Goal: Book appointment/travel/reservation

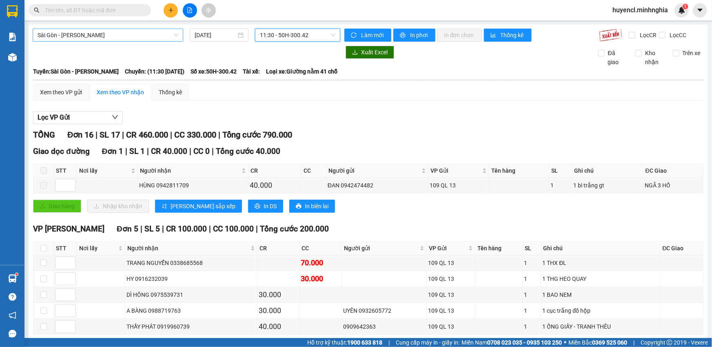
click at [105, 35] on span "Sài Gòn - [PERSON_NAME]" at bounding box center [108, 35] width 141 height 12
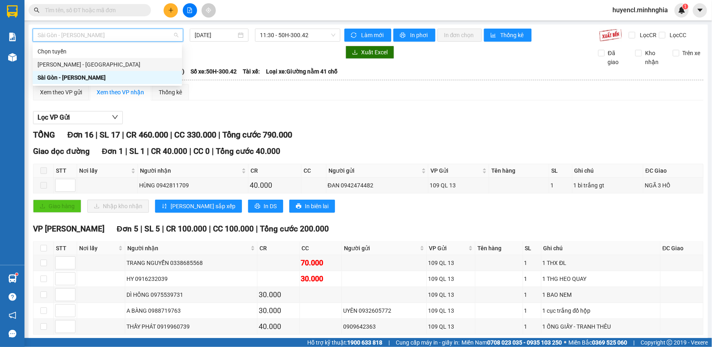
click at [108, 66] on div "[PERSON_NAME] - [GEOGRAPHIC_DATA]" at bounding box center [107, 64] width 139 height 9
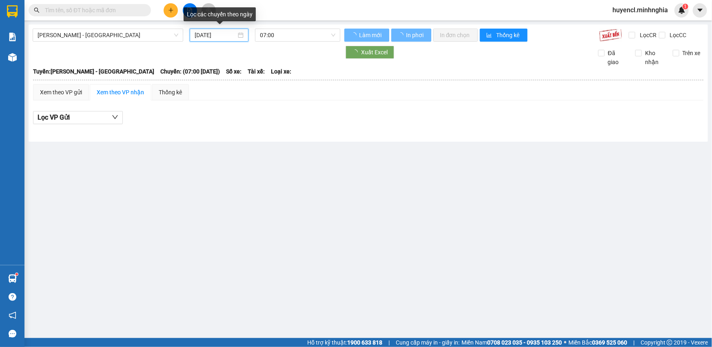
click at [221, 37] on input "[DATE]" at bounding box center [216, 35] width 42 height 9
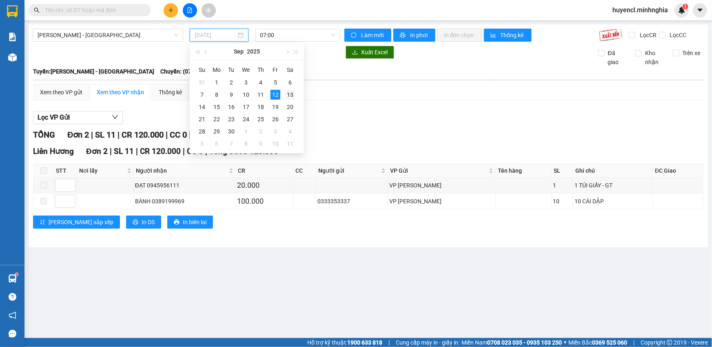
click at [290, 96] on div "13" at bounding box center [290, 95] width 10 height 10
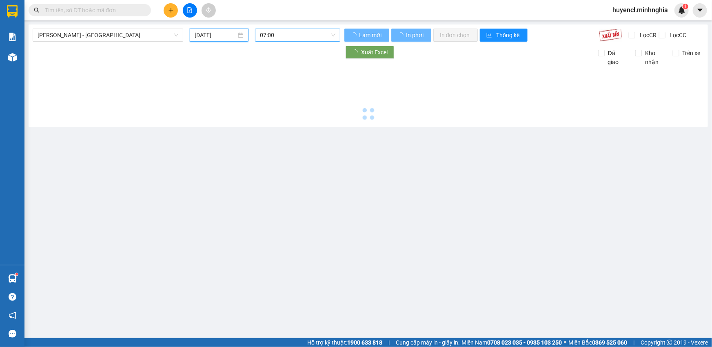
type input "[DATE]"
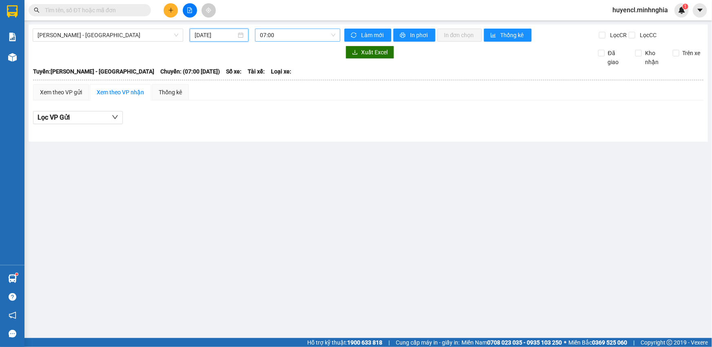
click at [317, 35] on span "07:00" at bounding box center [297, 35] width 75 height 12
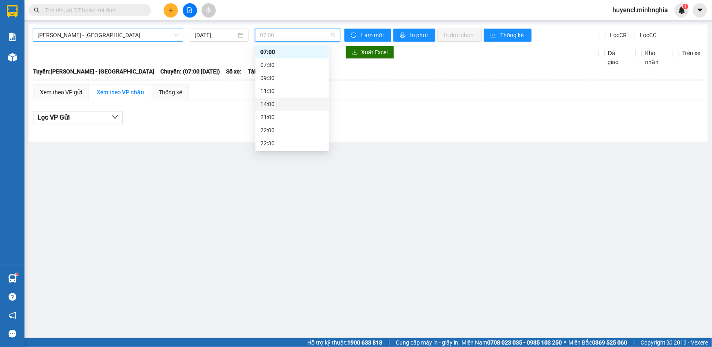
click at [100, 37] on span "[PERSON_NAME] - [GEOGRAPHIC_DATA]" at bounding box center [108, 35] width 141 height 12
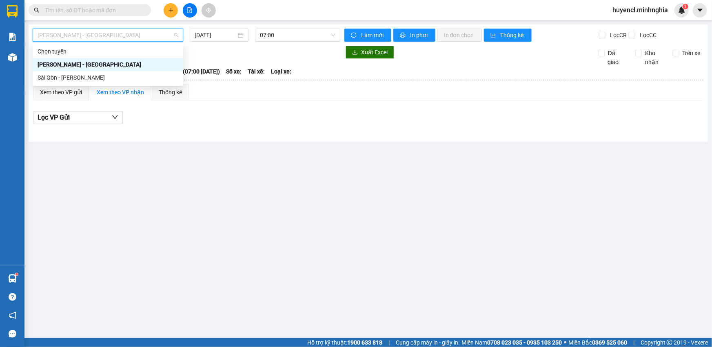
click at [136, 69] on div "[PERSON_NAME] - [GEOGRAPHIC_DATA]" at bounding box center [108, 64] width 141 height 9
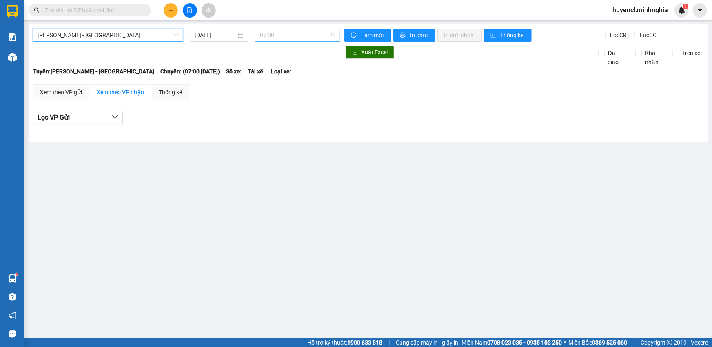
click at [291, 35] on span "07:00" at bounding box center [297, 35] width 75 height 12
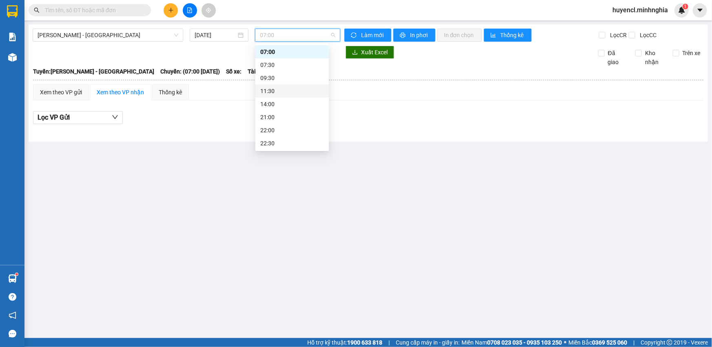
scroll to position [65, 0]
click at [363, 171] on main "Phan Rí - [GEOGRAPHIC_DATA] [DATE] 07:00 Làm mới In phơi In đơn chọn Thống kê L…" at bounding box center [356, 169] width 712 height 338
